Goal: Task Accomplishment & Management: Manage account settings

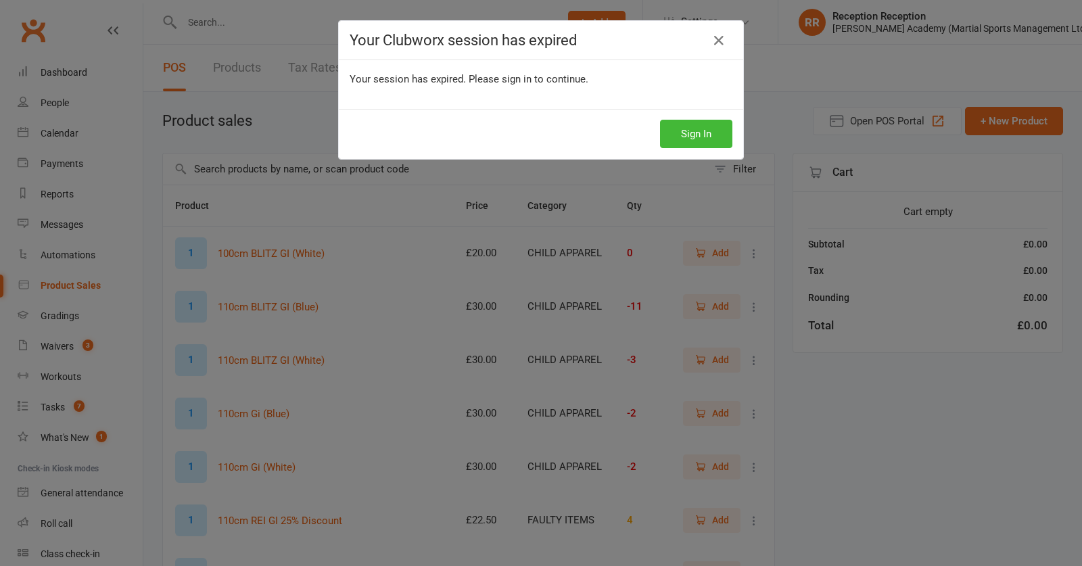
select select "50"
click at [727, 135] on button "Sign In" at bounding box center [696, 134] width 72 height 28
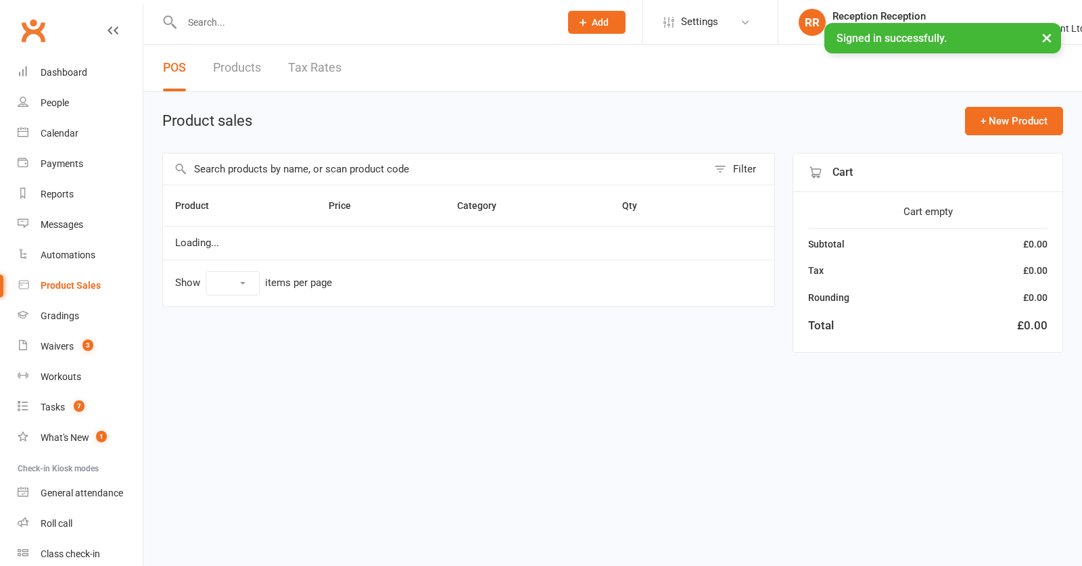
select select "50"
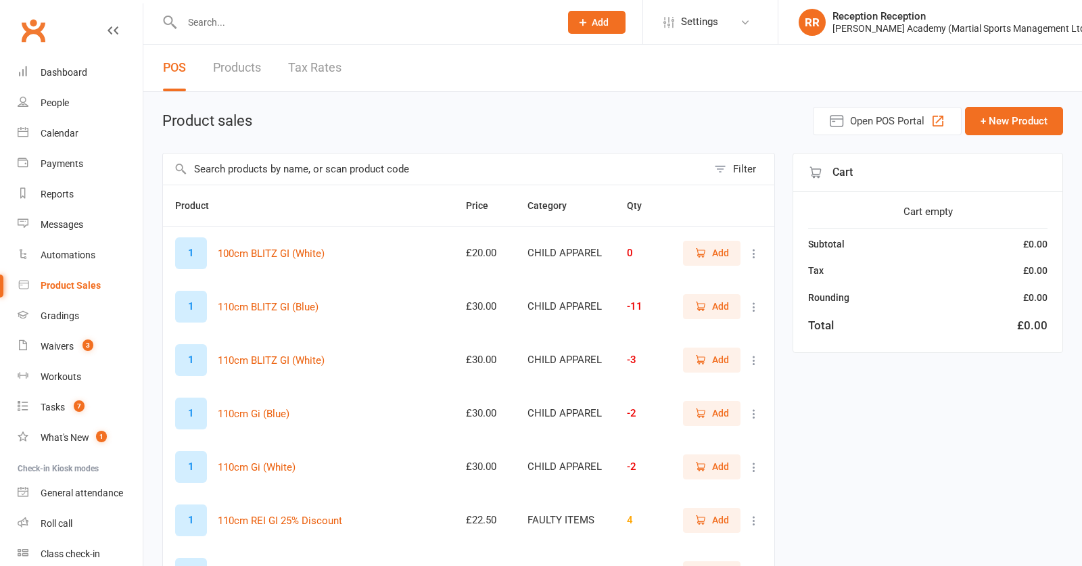
click at [247, 25] on input "text" at bounding box center [364, 22] width 373 height 19
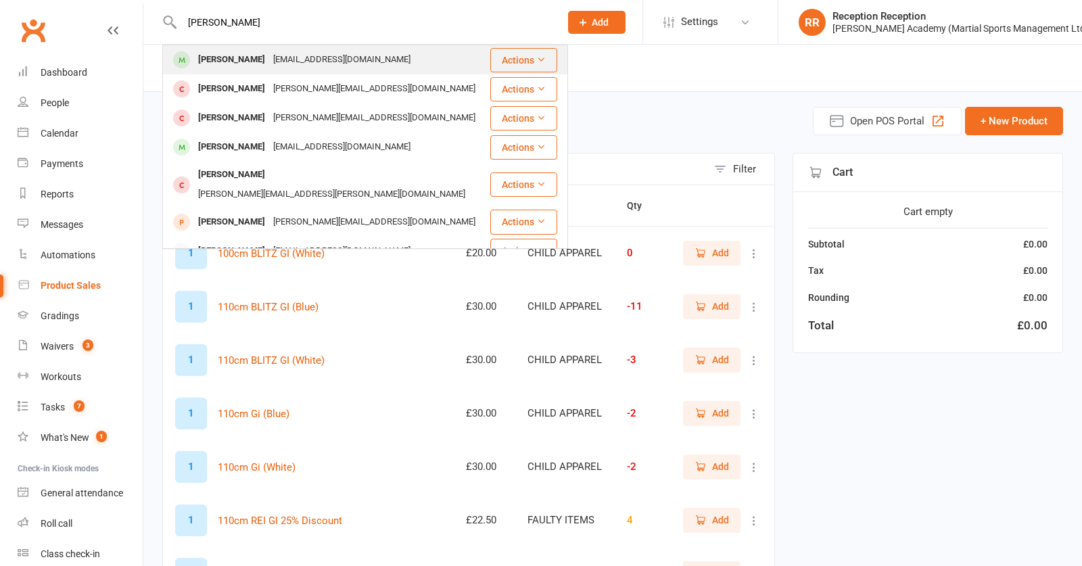
type input "elliot nicol"
click at [234, 58] on div "Elliot Nicolaou" at bounding box center [231, 60] width 75 height 20
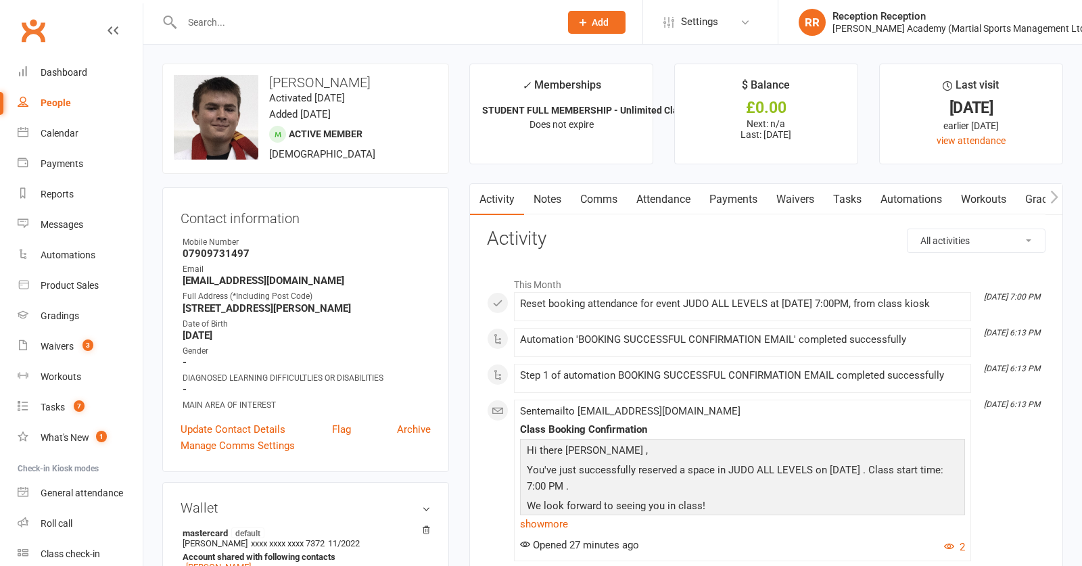
click at [670, 211] on link "Attendance" at bounding box center [663, 199] width 73 height 31
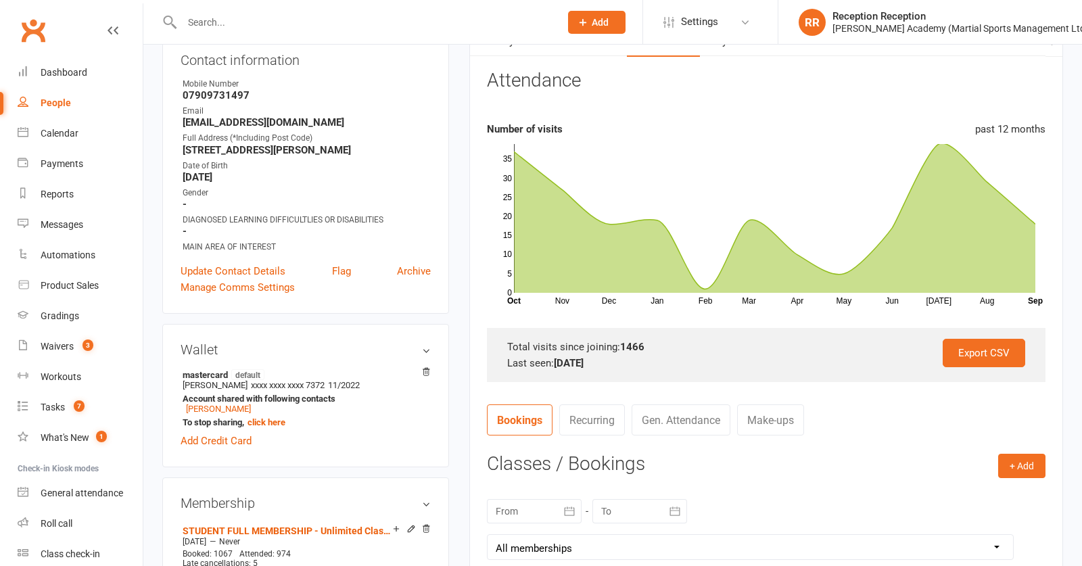
scroll to position [144, 1]
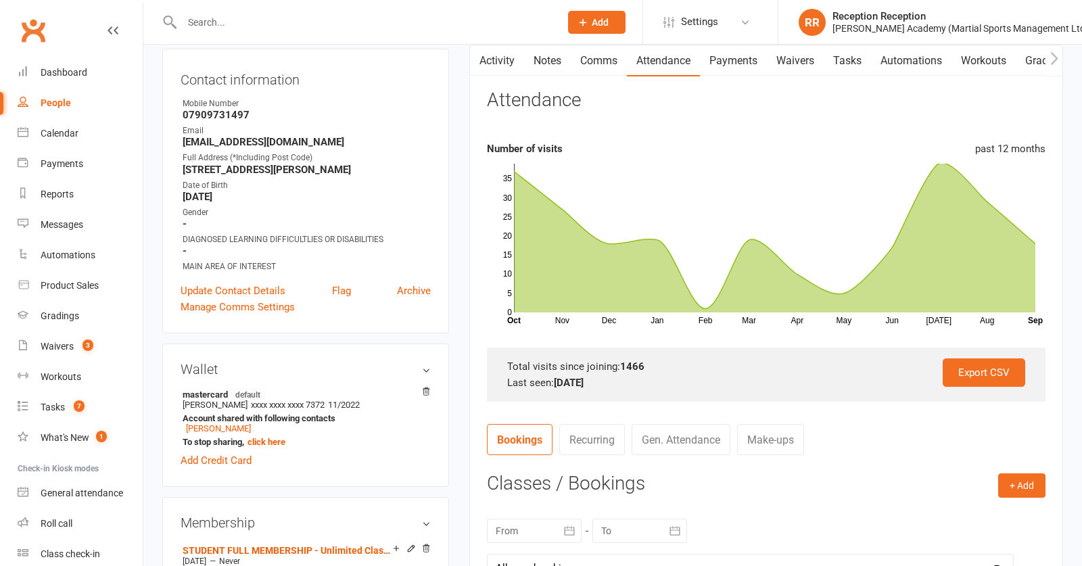
drag, startPoint x: 218, startPoint y: 198, endPoint x: 250, endPoint y: 204, distance: 31.6
click at [250, 203] on strong "August 4, 2009" at bounding box center [307, 197] width 248 height 12
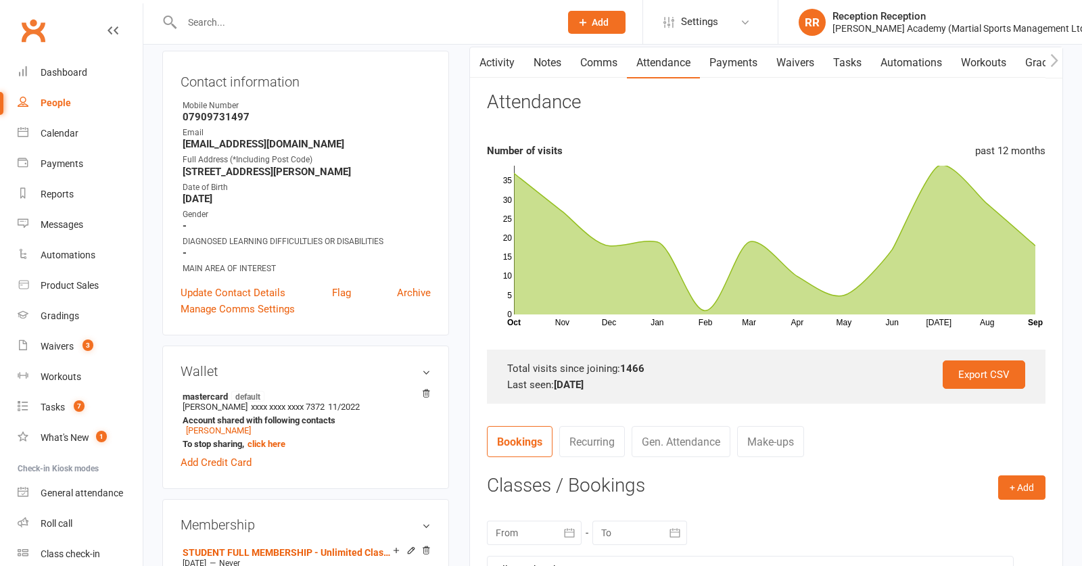
click at [251, 204] on strong "August 4, 2009" at bounding box center [307, 199] width 248 height 12
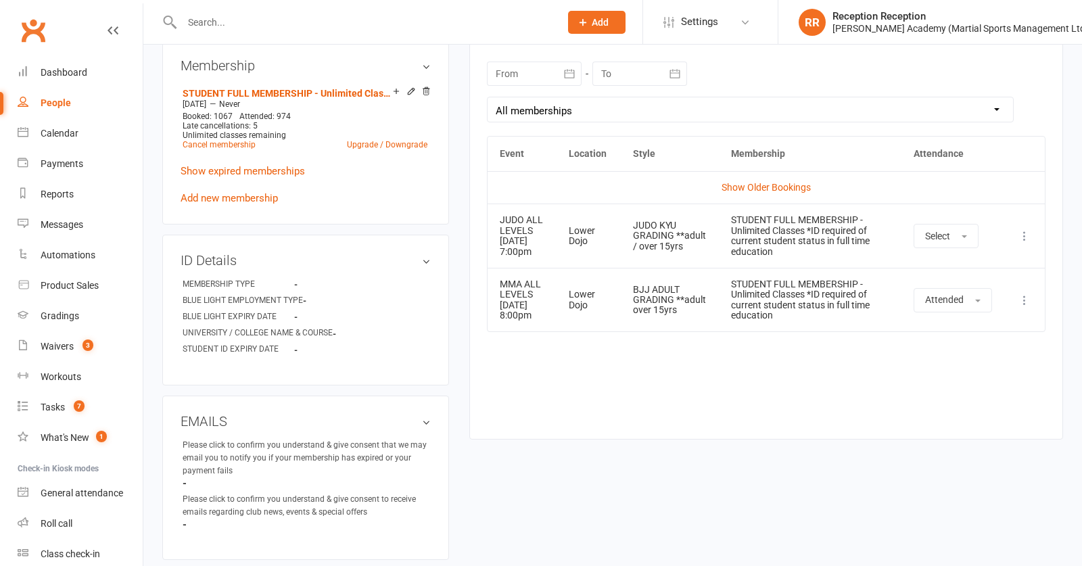
scroll to position [605, 0]
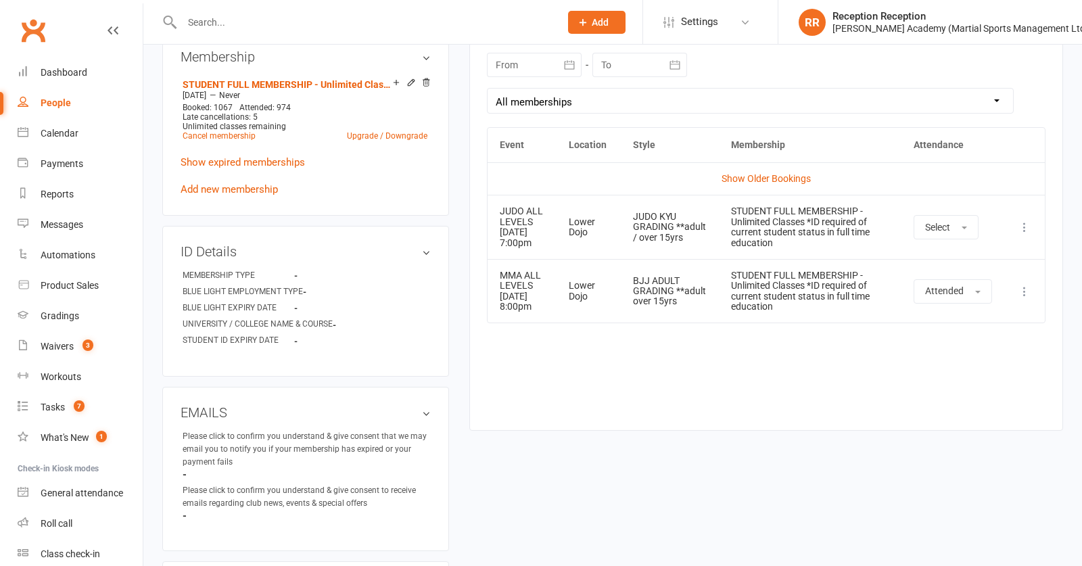
click at [1027, 234] on icon at bounding box center [1025, 228] width 14 height 14
click at [996, 321] on link "Remove booking" at bounding box center [965, 307] width 134 height 27
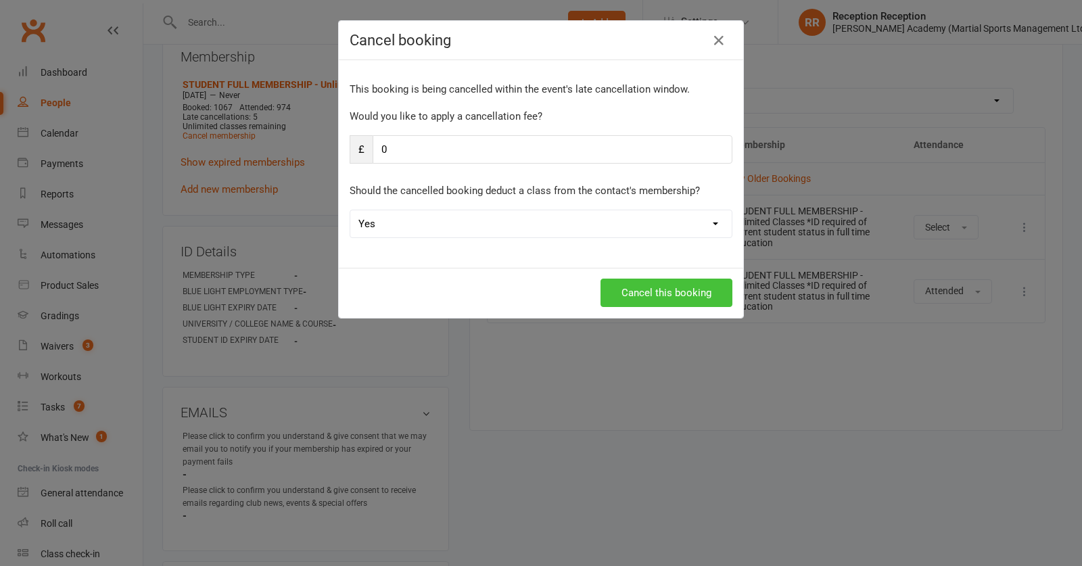
click at [708, 294] on button "Cancel this booking" at bounding box center [667, 293] width 132 height 28
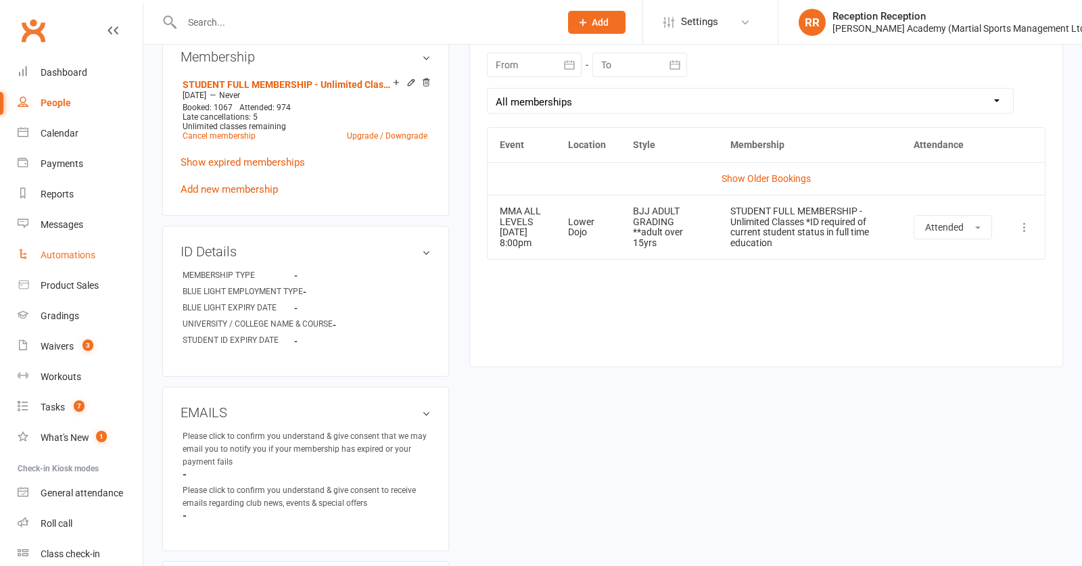
drag, startPoint x: 68, startPoint y: 285, endPoint x: 96, endPoint y: 255, distance: 41.2
click at [68, 285] on div "Product Sales" at bounding box center [70, 285] width 58 height 11
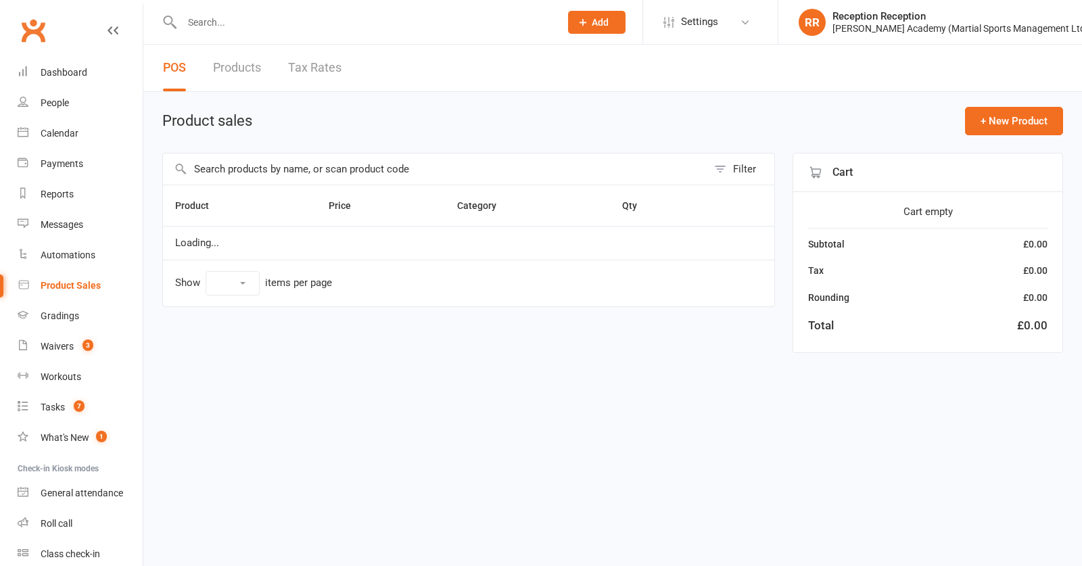
select select "50"
